Goal: Task Accomplishment & Management: Use online tool/utility

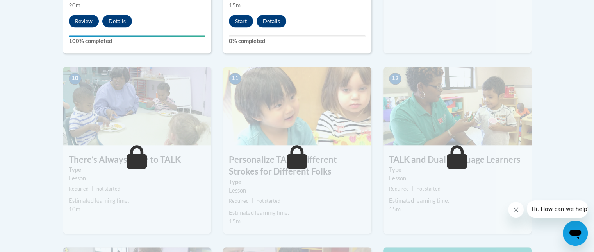
scroll to position [830, 0]
click at [242, 15] on button "Start" at bounding box center [241, 21] width 24 height 12
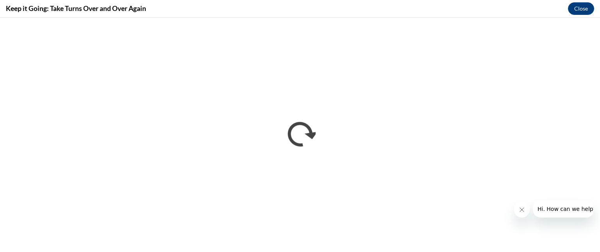
scroll to position [0, 0]
